Goal: Task Accomplishment & Management: Manage account settings

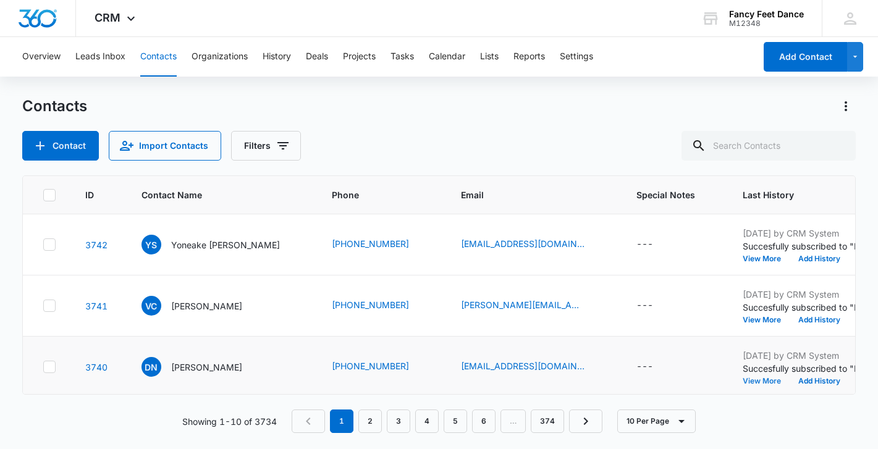
click at [743, 379] on button "View More" at bounding box center [766, 381] width 47 height 7
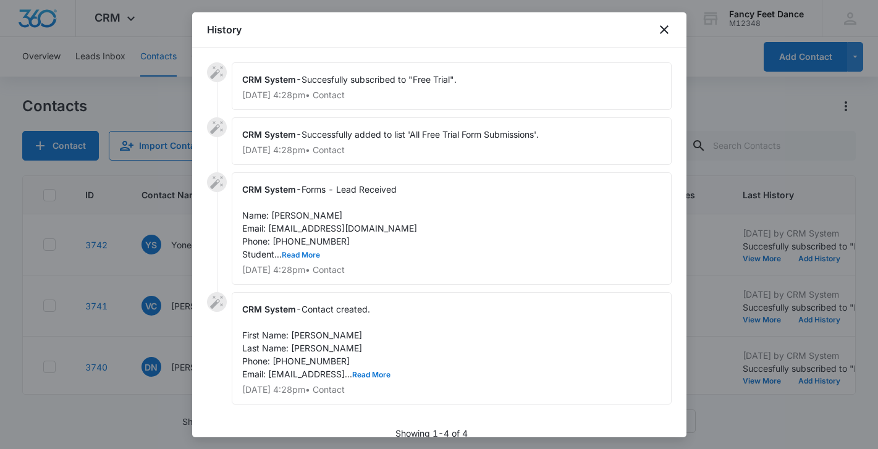
click at [300, 256] on button "Read More" at bounding box center [301, 254] width 38 height 7
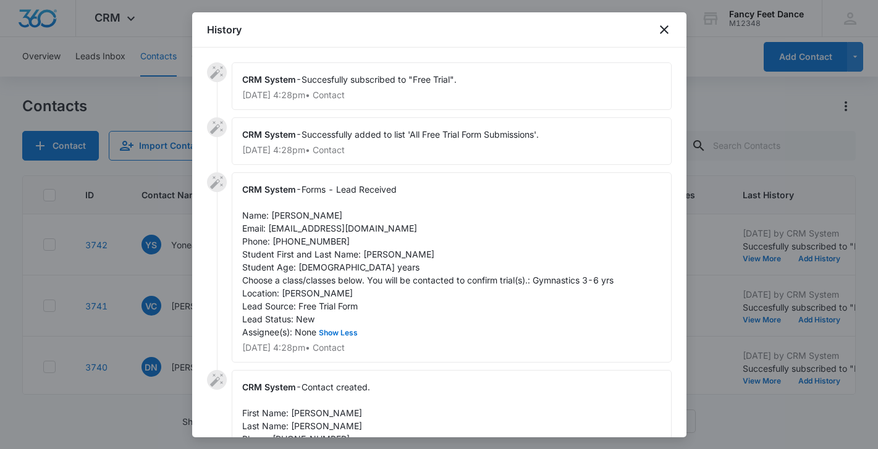
click at [371, 253] on span "Forms - Lead Received Name: diana nevarez Email: dnevarez1354@gmail.com Phone: …" at bounding box center [427, 260] width 371 height 153
copy span "olivia"
click at [302, 410] on span "Contact created. First Name: Diana Last Name: Nevarez Phone: 347-870-9034 Email…" at bounding box center [316, 419] width 148 height 75
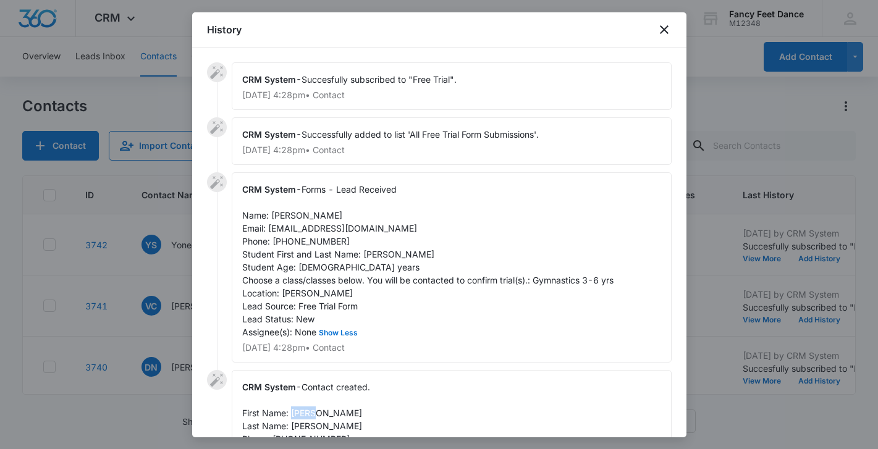
copy span "Diana"
